Goal: Task Accomplishment & Management: Manage account settings

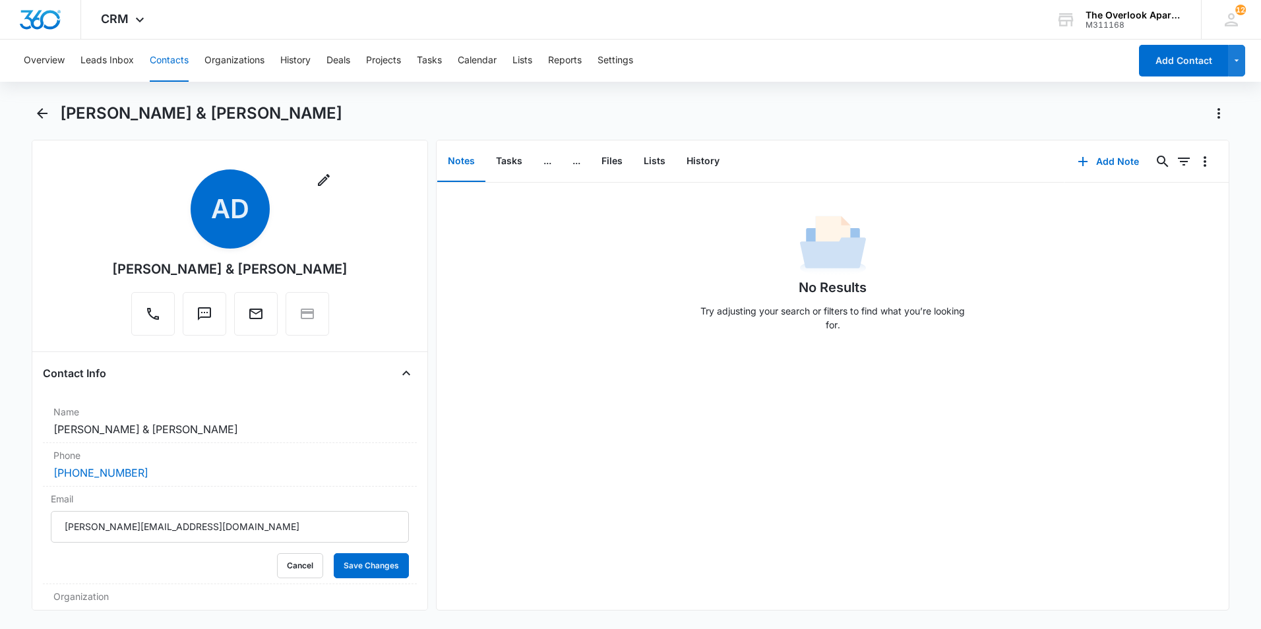
scroll to position [66, 0]
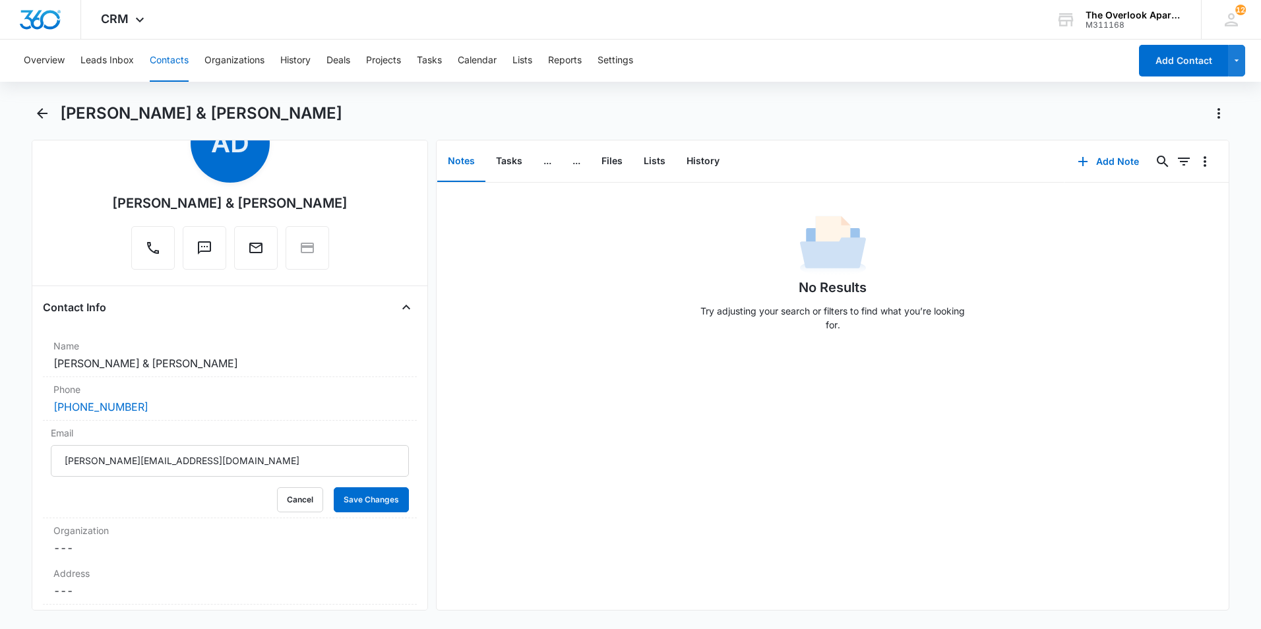
click at [158, 59] on button "Contacts" at bounding box center [169, 61] width 39 height 42
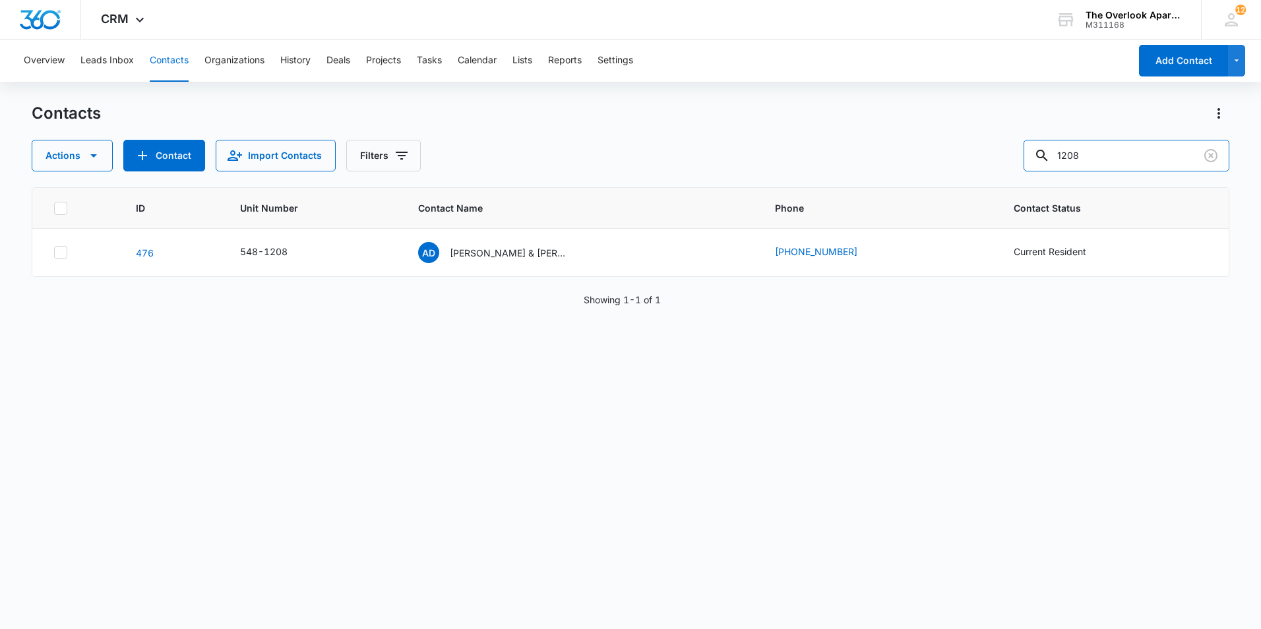
drag, startPoint x: 1144, startPoint y: 156, endPoint x: 814, endPoint y: 179, distance: 331.1
click at [814, 179] on div "Contacts Actions Contact Import Contacts Filters 1208 ID Unit Number Contact Na…" at bounding box center [631, 365] width 1198 height 525
type input "1103"
click at [527, 266] on td "JS [PERSON_NAME] & [PERSON_NAME]" at bounding box center [580, 253] width 357 height 48
click at [523, 244] on div "JS [PERSON_NAME] & [PERSON_NAME]" at bounding box center [493, 252] width 150 height 21
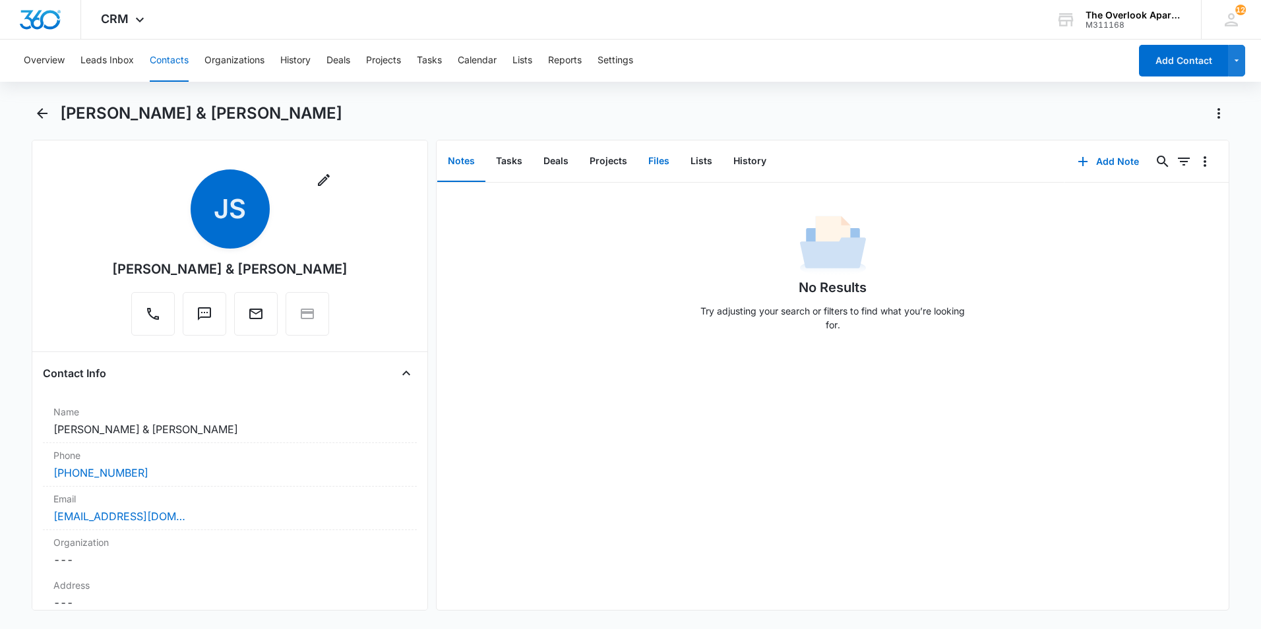
click at [663, 152] on button "Files" at bounding box center [659, 161] width 42 height 41
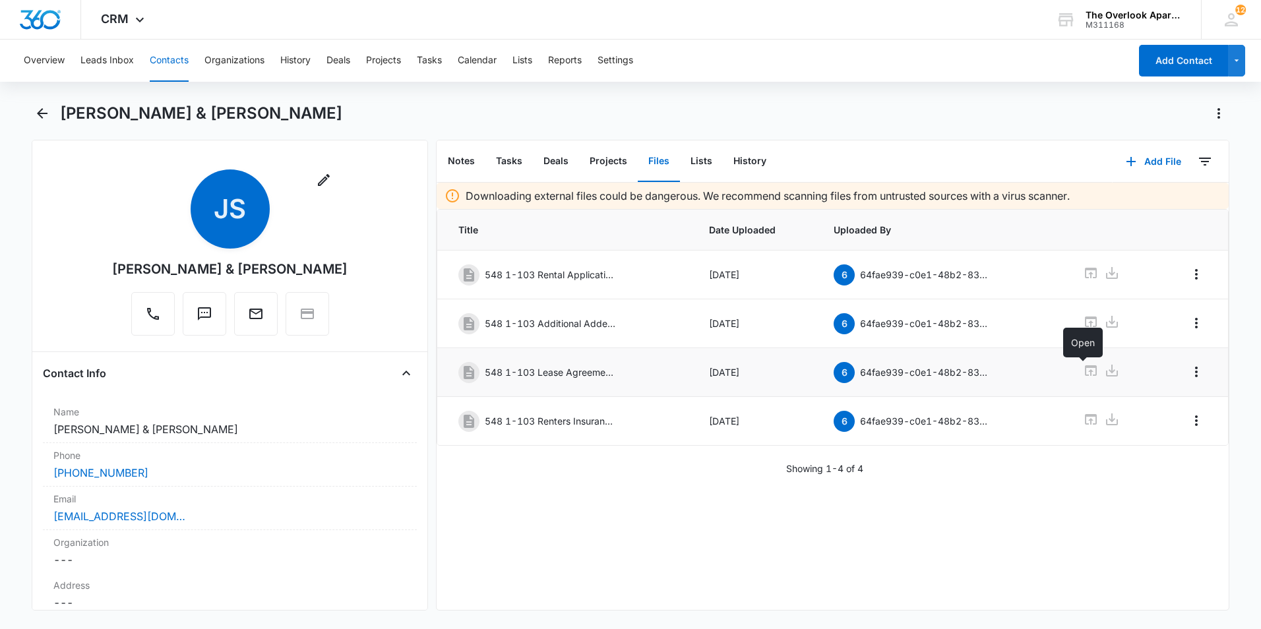
click at [1085, 375] on icon at bounding box center [1091, 370] width 12 height 11
drag, startPoint x: 157, startPoint y: 67, endPoint x: 162, endPoint y: 74, distance: 8.4
click at [157, 69] on button "Contacts" at bounding box center [169, 61] width 39 height 42
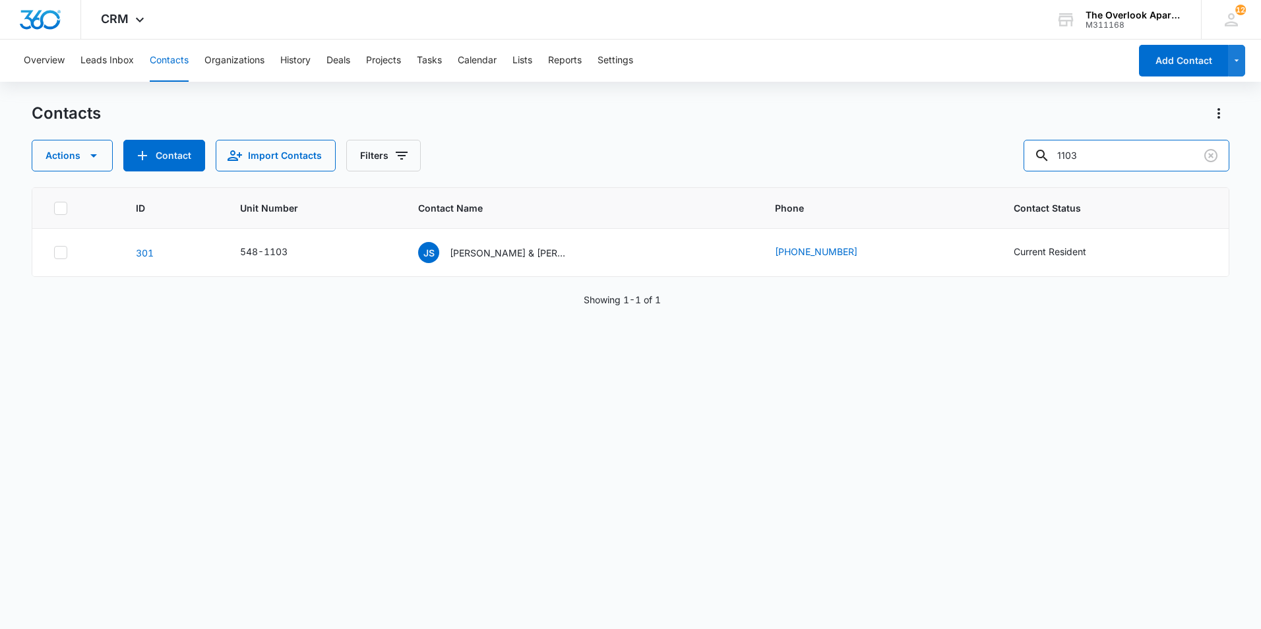
drag, startPoint x: 1126, startPoint y: 168, endPoint x: 1027, endPoint y: 161, distance: 99.8
click at [1025, 162] on div "Actions Contact Import Contacts Filters 1103" at bounding box center [631, 156] width 1198 height 32
type input "1208"
click at [489, 250] on p "[PERSON_NAME] & [PERSON_NAME]" at bounding box center [509, 253] width 119 height 14
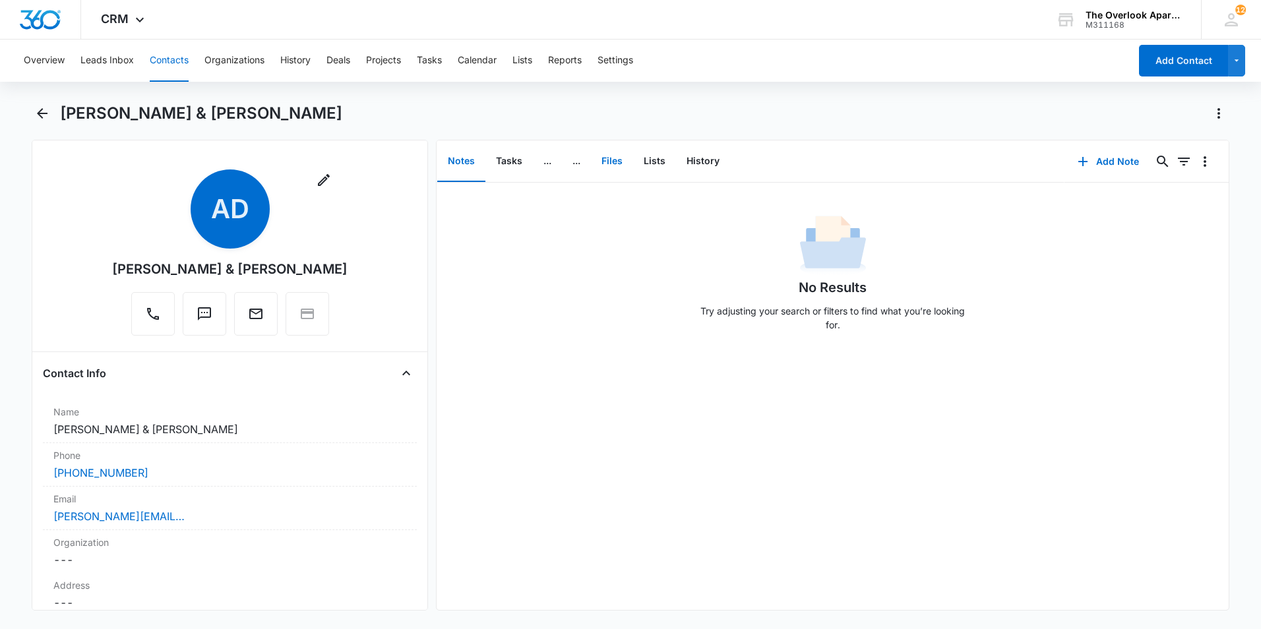
click at [625, 162] on button "Files" at bounding box center [612, 161] width 42 height 41
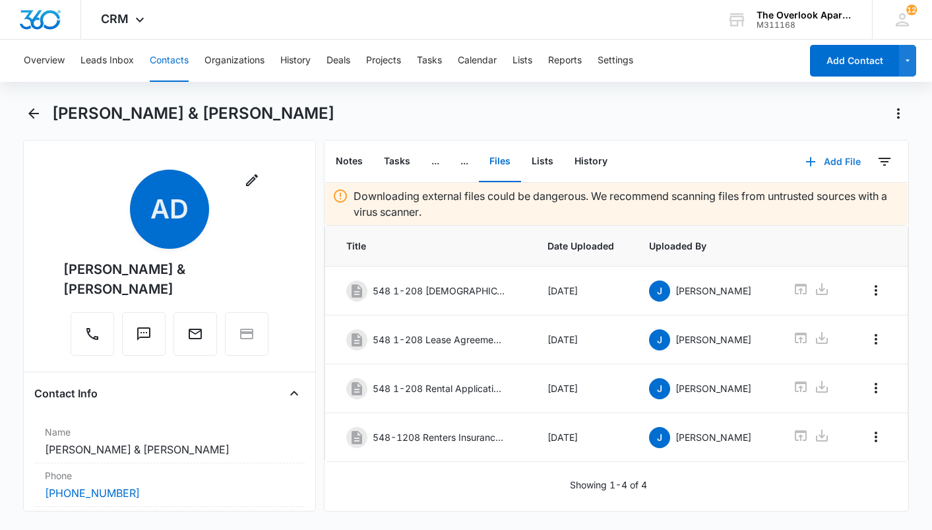
click at [805, 156] on icon "button" at bounding box center [811, 162] width 16 height 16
click at [801, 202] on div "Upload Files" at bounding box center [815, 203] width 53 height 9
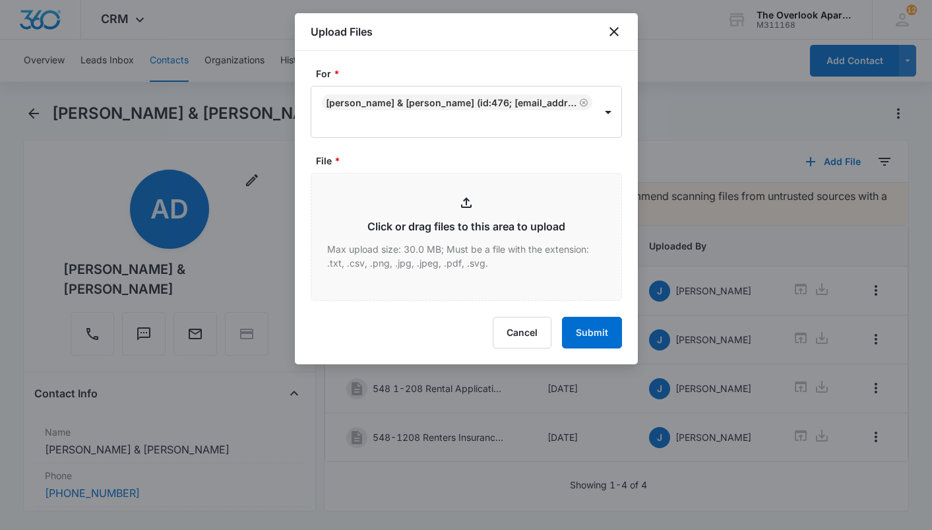
type input "C:\fakepath\scan.pdf"
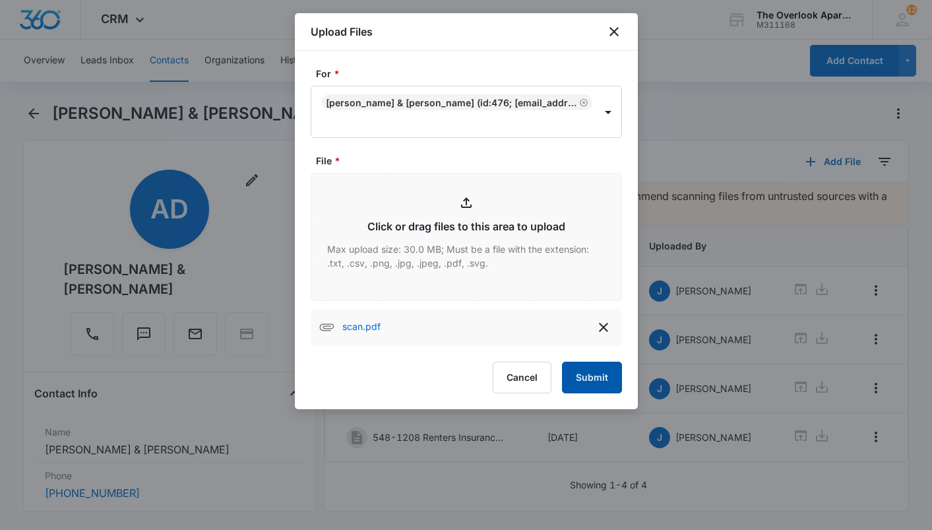
click at [591, 386] on button "Submit" at bounding box center [592, 377] width 60 height 32
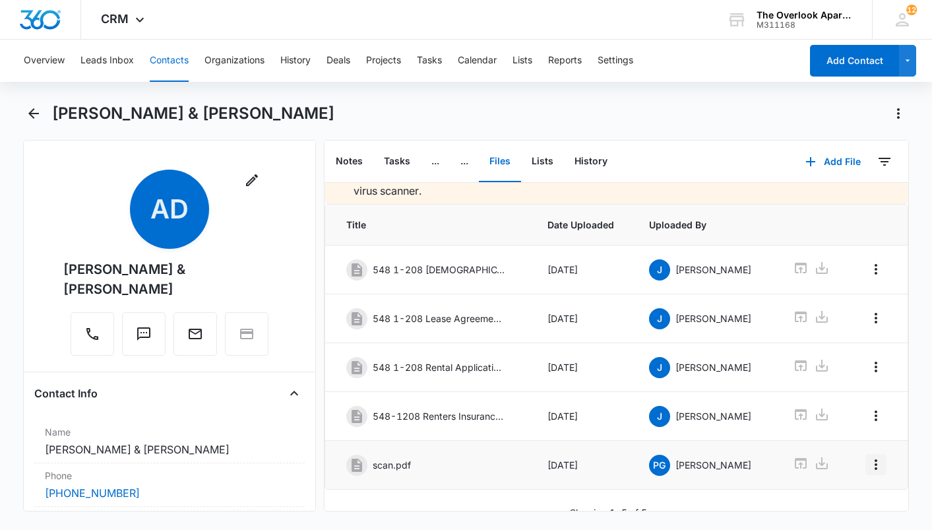
scroll to position [40, 0]
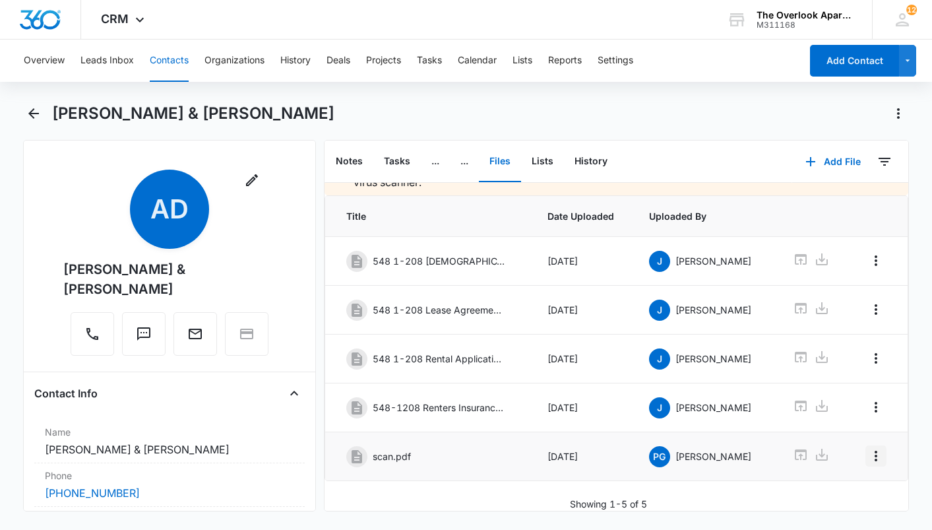
click at [868, 448] on icon "Overflow Menu" at bounding box center [876, 456] width 16 height 16
click at [823, 487] on div "Edit" at bounding box center [830, 482] width 28 height 9
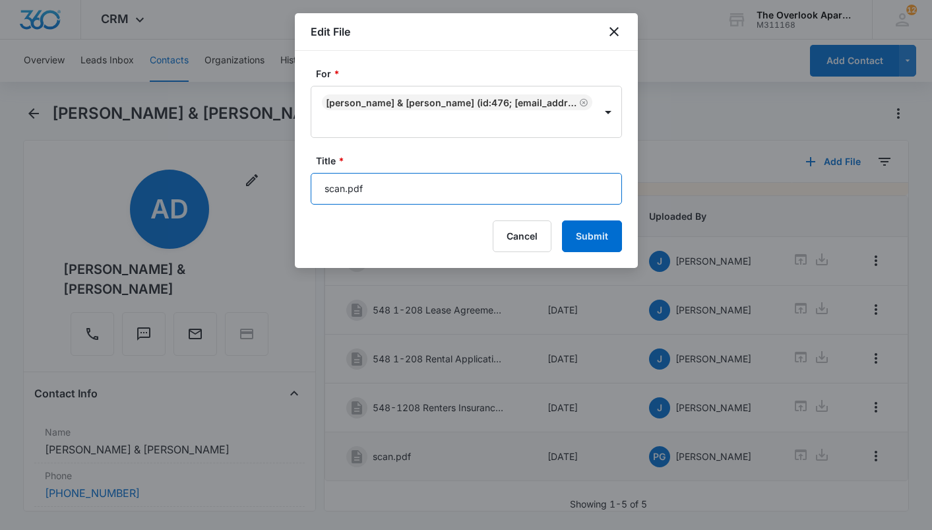
drag, startPoint x: 388, startPoint y: 185, endPoint x: 243, endPoint y: 203, distance: 146.3
click at [245, 203] on body "CRM Apps Reputation Websites Forms CRM Email Social Shop Payments POS Content A…" at bounding box center [466, 265] width 932 height 530
type input "1"
type input "548-1208 Washer/Dryer Addendum"
click at [562, 220] on button "Submit" at bounding box center [592, 236] width 60 height 32
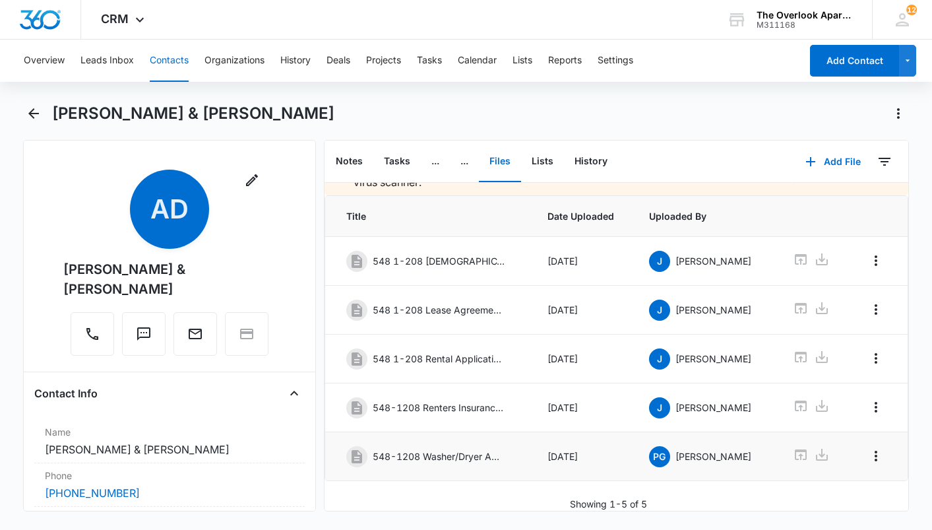
click at [163, 73] on button "Contacts" at bounding box center [169, 61] width 39 height 42
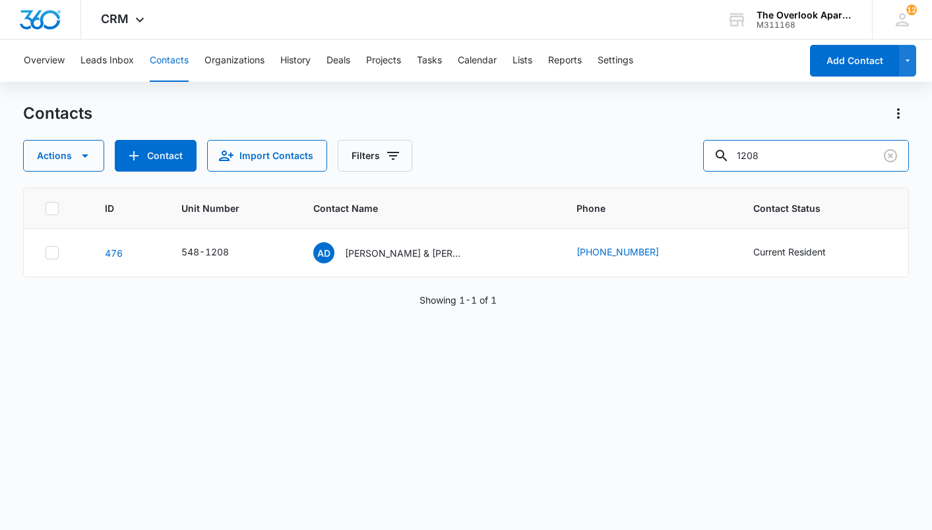
drag, startPoint x: 795, startPoint y: 148, endPoint x: 638, endPoint y: 145, distance: 157.0
click at [638, 145] on div "Actions Contact Import Contacts Filters 1208" at bounding box center [465, 156] width 885 height 32
drag, startPoint x: 805, startPoint y: 153, endPoint x: 549, endPoint y: 144, distance: 256.7
click at [545, 156] on div "Actions Contact Import Contacts Filters 8204" at bounding box center [465, 156] width 885 height 32
type input "neven"
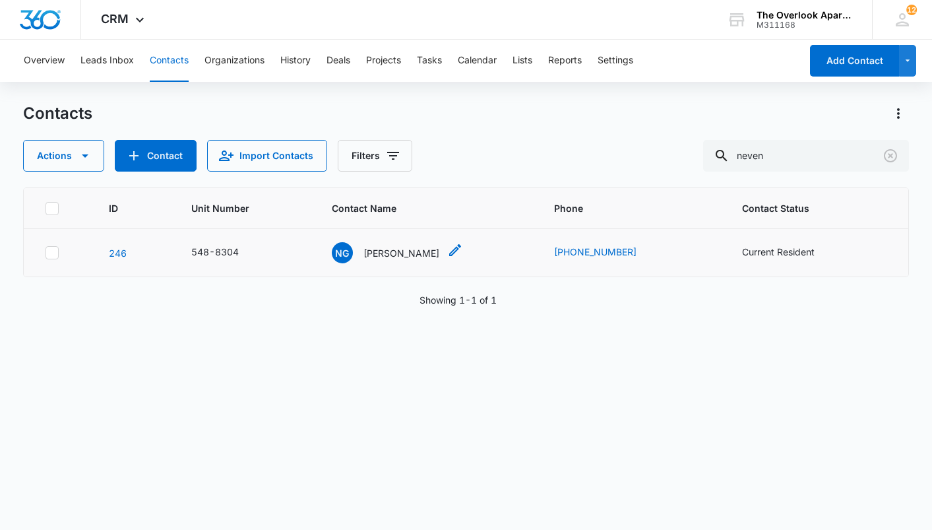
click at [413, 247] on p "[PERSON_NAME]" at bounding box center [401, 253] width 76 height 14
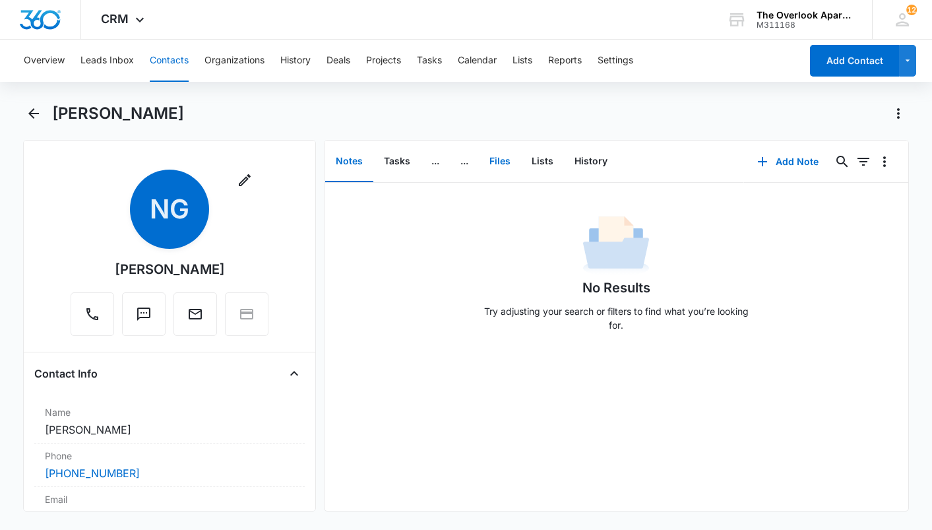
click at [506, 158] on button "Files" at bounding box center [500, 161] width 42 height 41
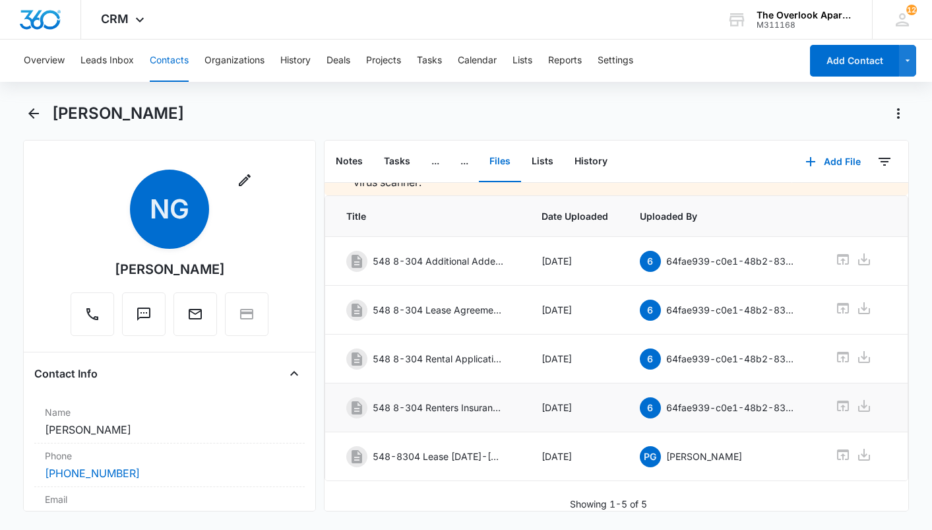
scroll to position [49, 0]
click at [841, 446] on icon at bounding box center [843, 454] width 16 height 16
click at [159, 64] on button "Contacts" at bounding box center [169, 61] width 39 height 42
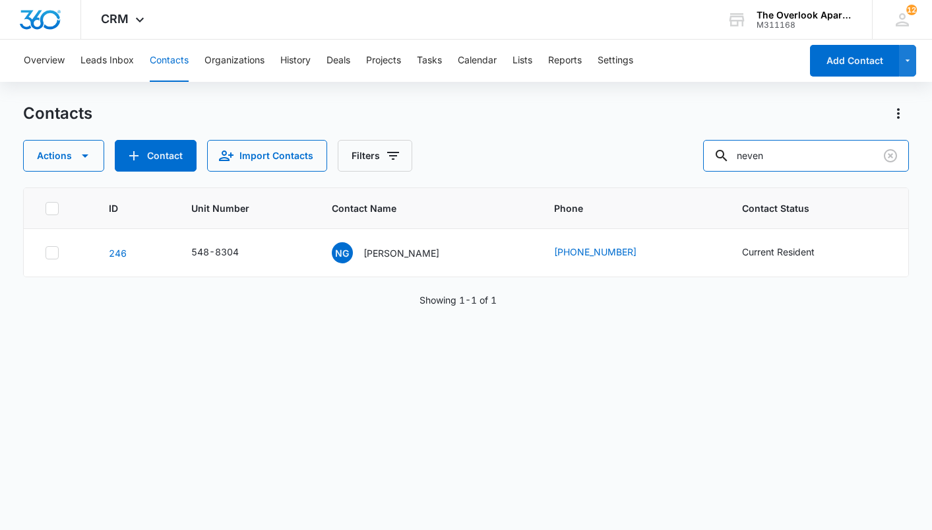
drag, startPoint x: 829, startPoint y: 153, endPoint x: 588, endPoint y: 197, distance: 245.4
click at [588, 197] on div "Contacts Actions Contact Import Contacts Filters neven ID Unit Number Contact N…" at bounding box center [465, 315] width 885 height 425
type input "1105"
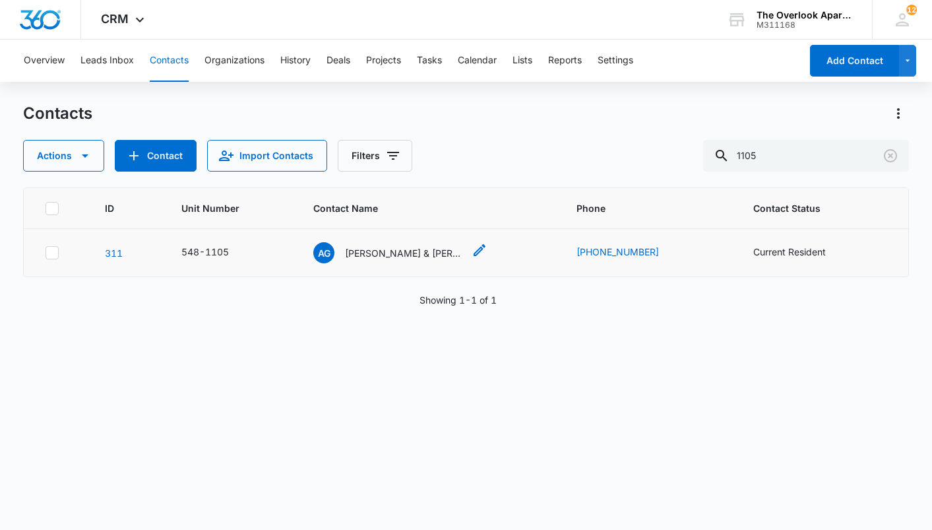
click at [429, 253] on p "[PERSON_NAME] & [PERSON_NAME]" at bounding box center [404, 253] width 119 height 14
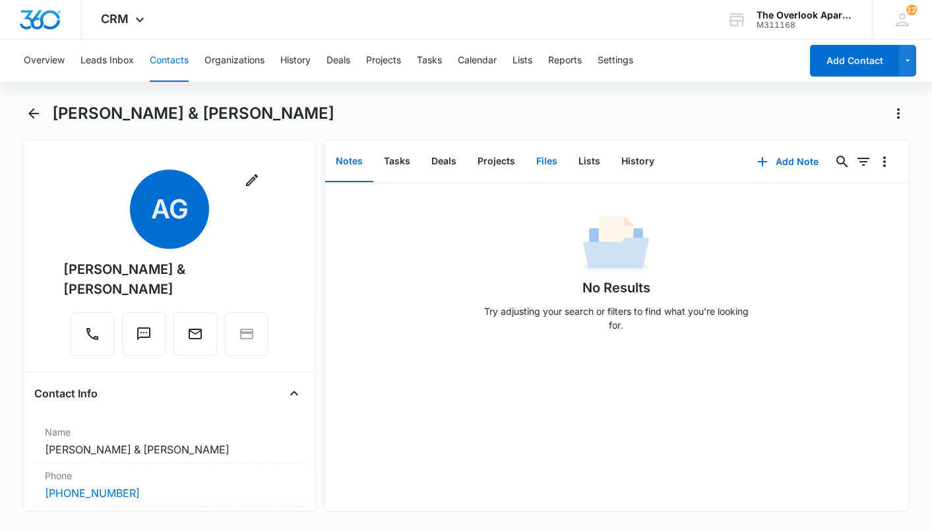
click at [546, 158] on button "Files" at bounding box center [547, 161] width 42 height 41
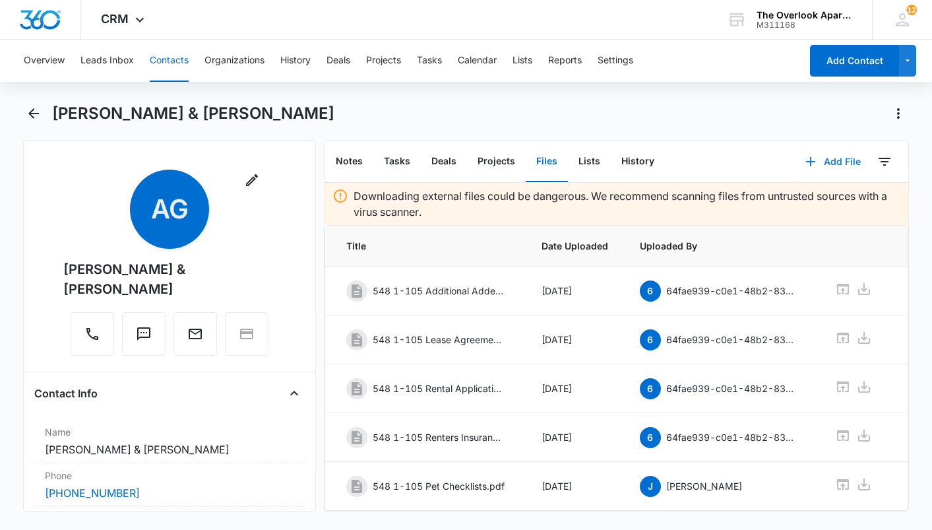
click at [803, 158] on icon "button" at bounding box center [811, 162] width 16 height 16
click at [803, 205] on div "Upload Files" at bounding box center [815, 203] width 53 height 9
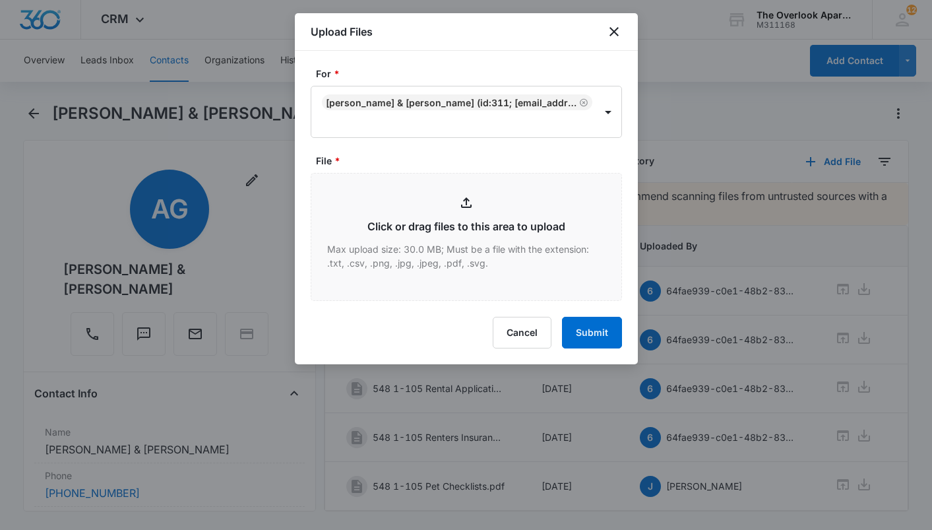
type input "C:\fakepath\Scanned from a Xerox Multifunction Printer.pdf"
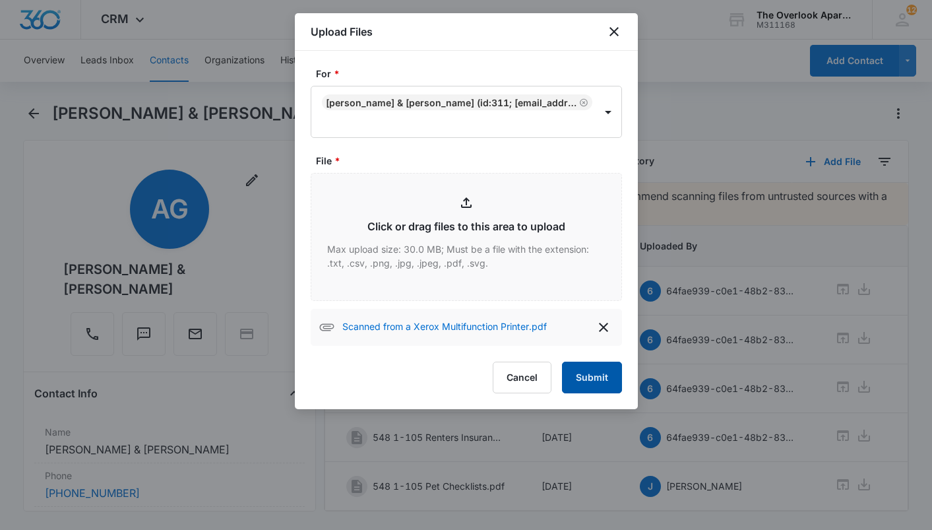
click at [588, 379] on button "Submit" at bounding box center [592, 377] width 60 height 32
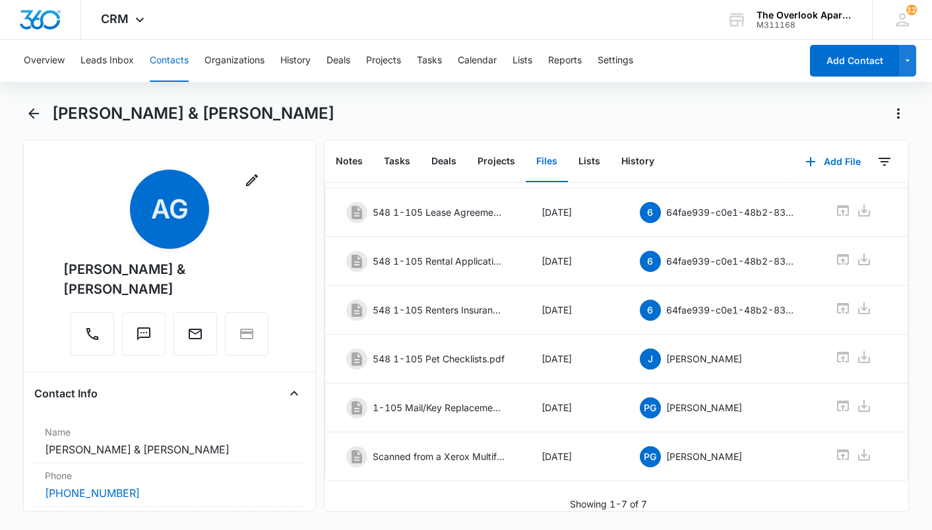
scroll to position [0, 47]
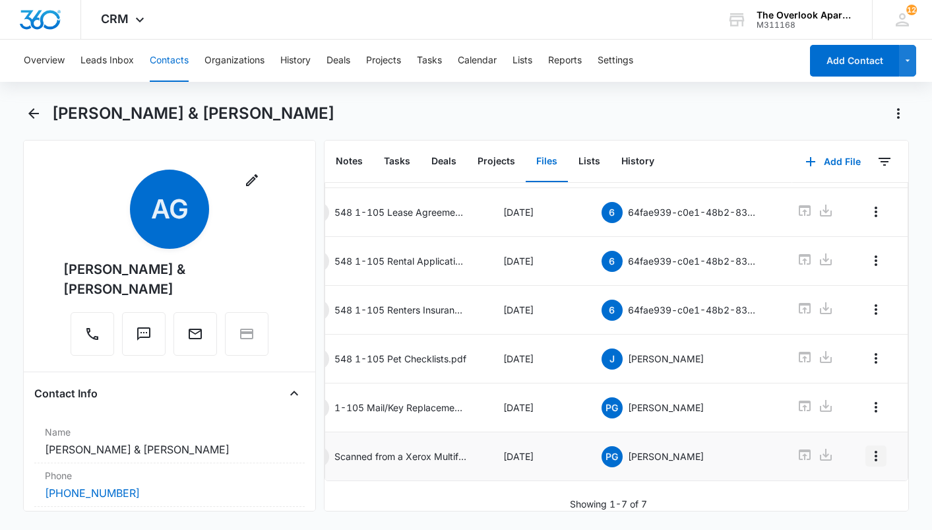
click at [868, 448] on icon "Overflow Menu" at bounding box center [876, 456] width 16 height 16
click at [823, 474] on div "Edit" at bounding box center [830, 472] width 28 height 9
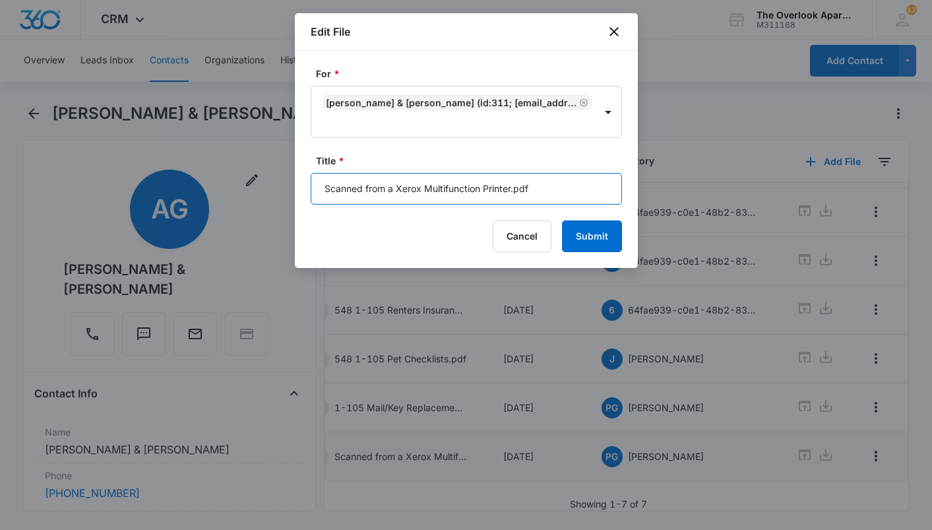
drag, startPoint x: 549, startPoint y: 187, endPoint x: 183, endPoint y: 208, distance: 366.6
click at [184, 208] on body "CRM Apps Reputation Websites Forms CRM Email Social Shop Payments POS Content A…" at bounding box center [466, 265] width 932 height 530
type input "548-1105 MTM Lease & Offer Rejection Form"
click at [562, 220] on button "Submit" at bounding box center [592, 236] width 60 height 32
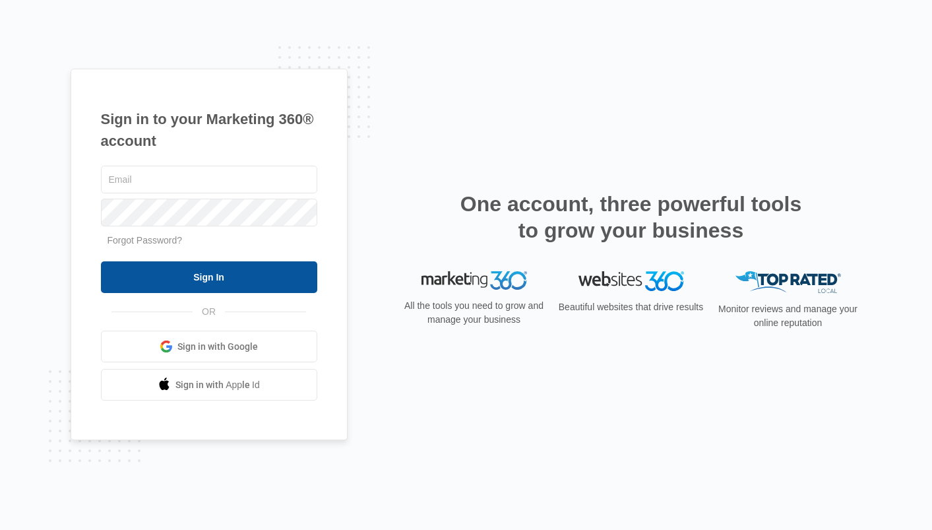
type input "[EMAIL_ADDRESS][DOMAIN_NAME]"
click at [179, 275] on input "Sign In" at bounding box center [209, 277] width 216 height 32
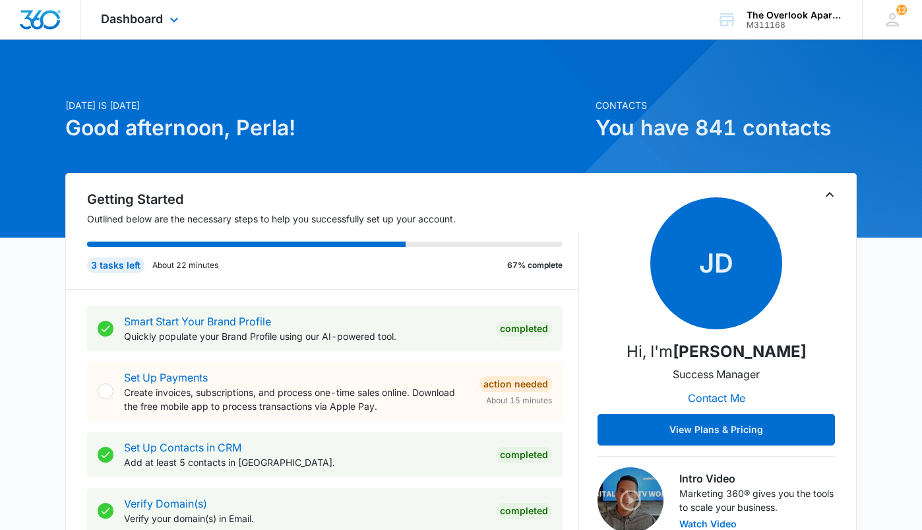
click at [160, 7] on div "Dashboard Apps Reputation Websites Forms CRM Email Social Shop Payments POS Con…" at bounding box center [141, 19] width 121 height 39
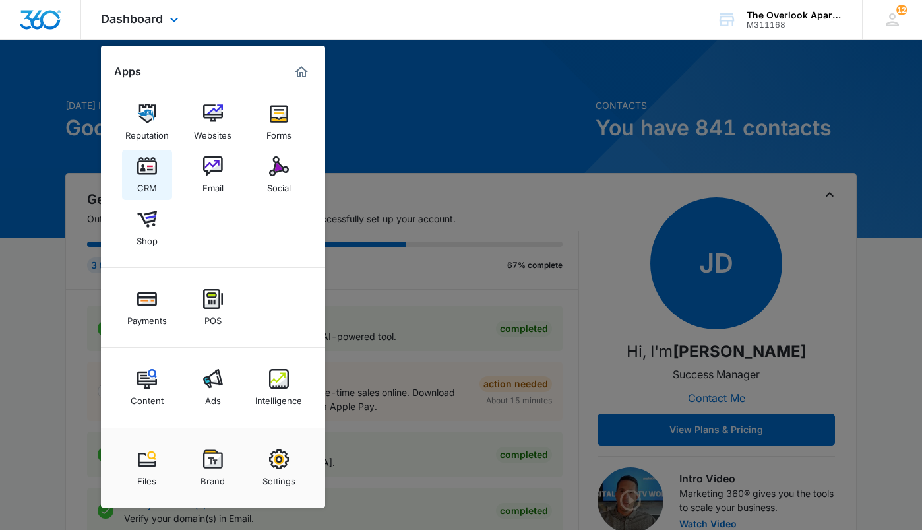
click at [129, 174] on link "CRM" at bounding box center [147, 175] width 50 height 50
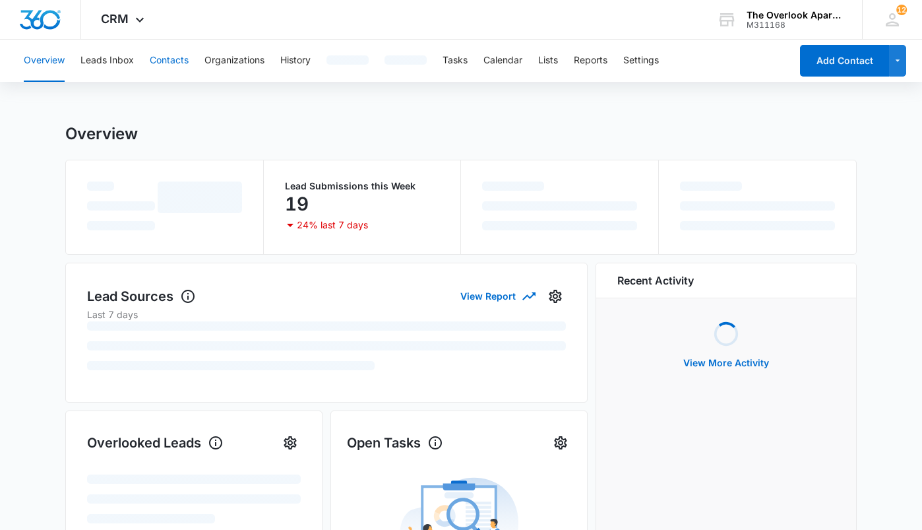
click at [181, 47] on button "Contacts" at bounding box center [169, 61] width 39 height 42
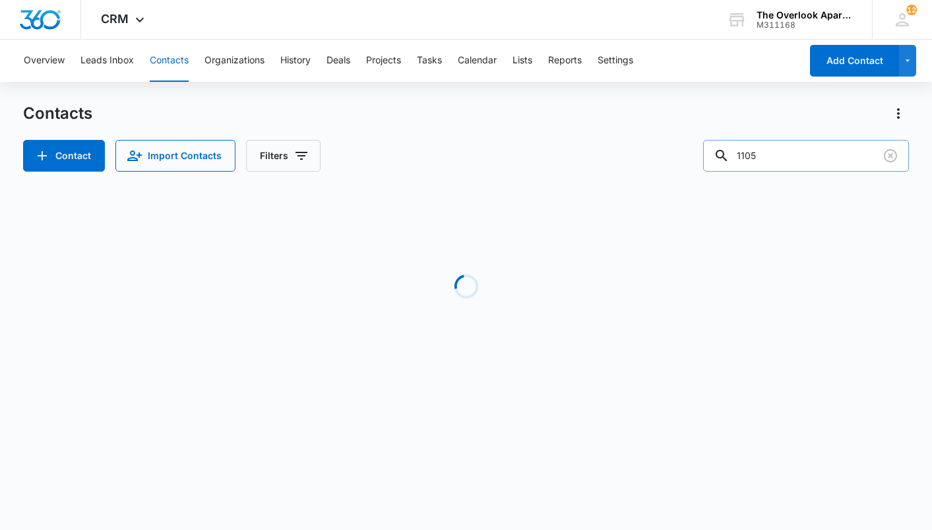
click at [781, 153] on input "1105" at bounding box center [806, 156] width 206 height 32
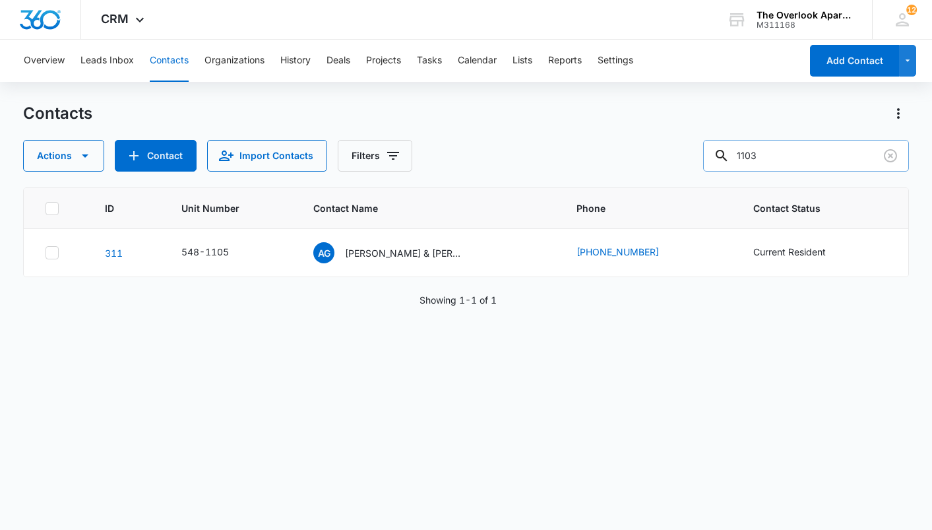
type input "1103"
